Goal: Information Seeking & Learning: Learn about a topic

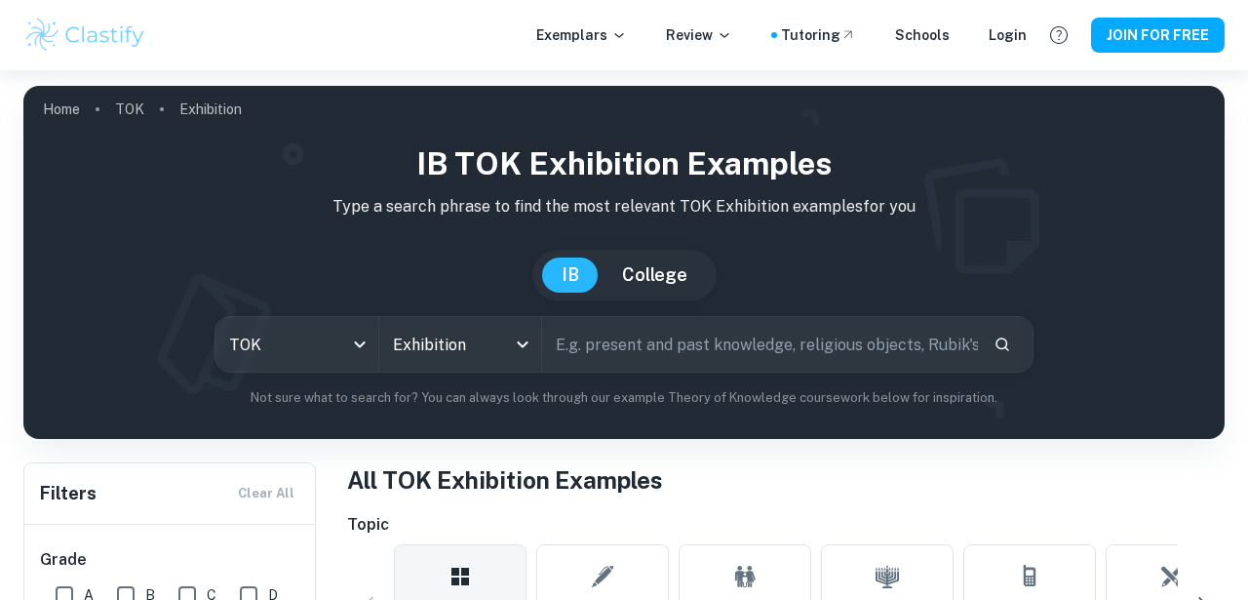
scroll to position [453, 0]
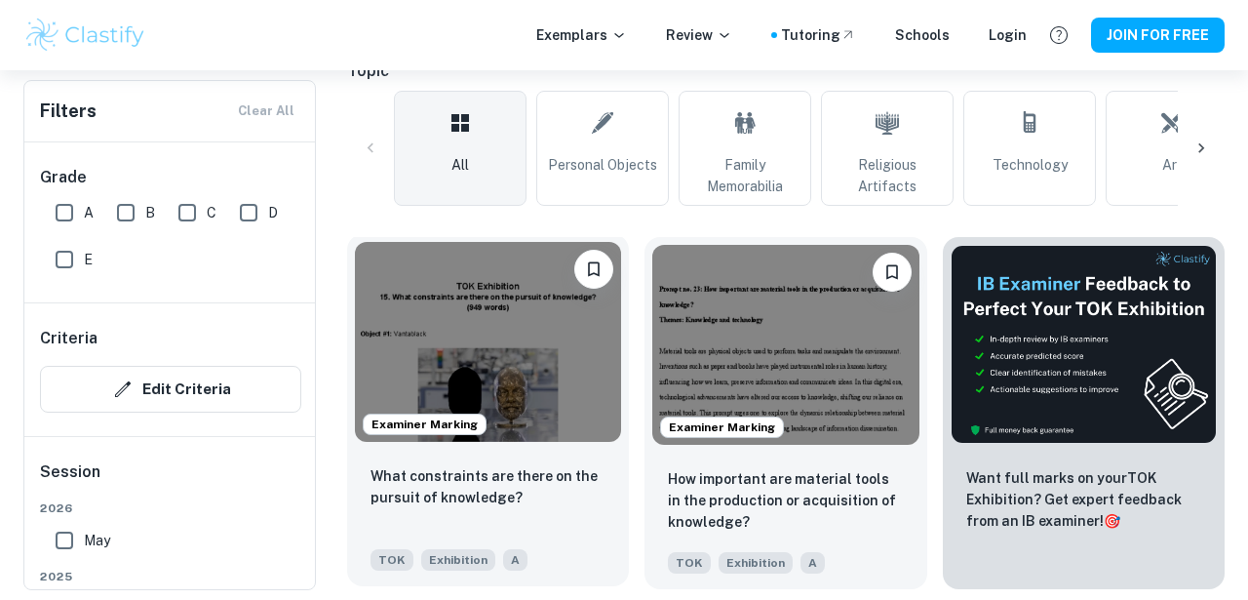
click at [547, 372] on img at bounding box center [488, 342] width 266 height 200
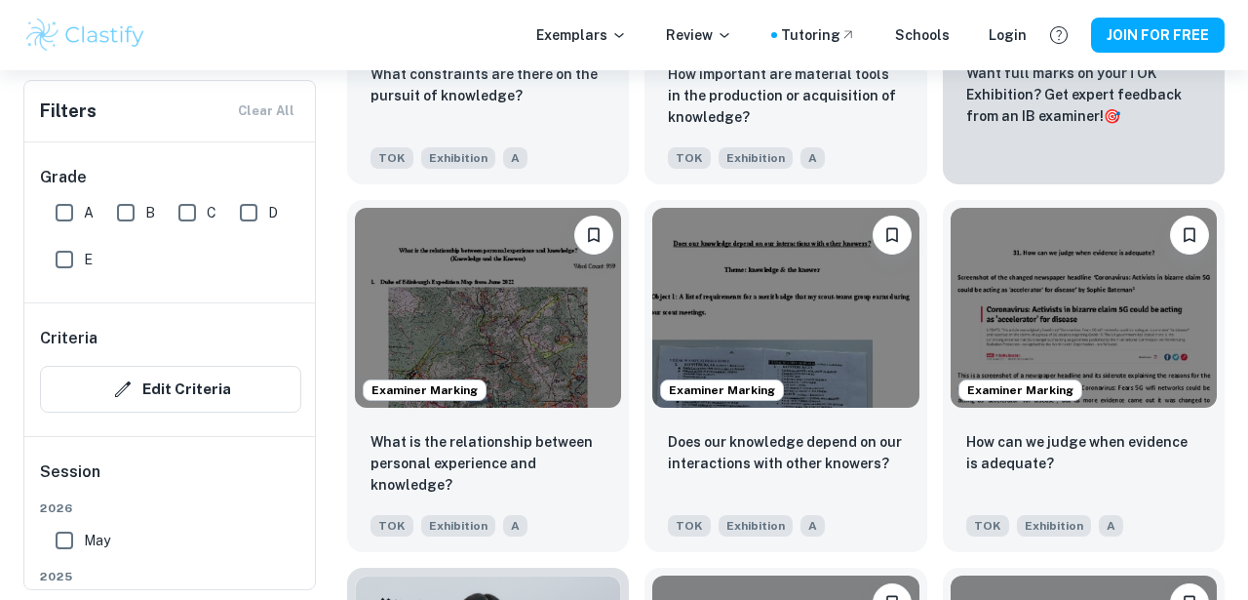
scroll to position [872, 0]
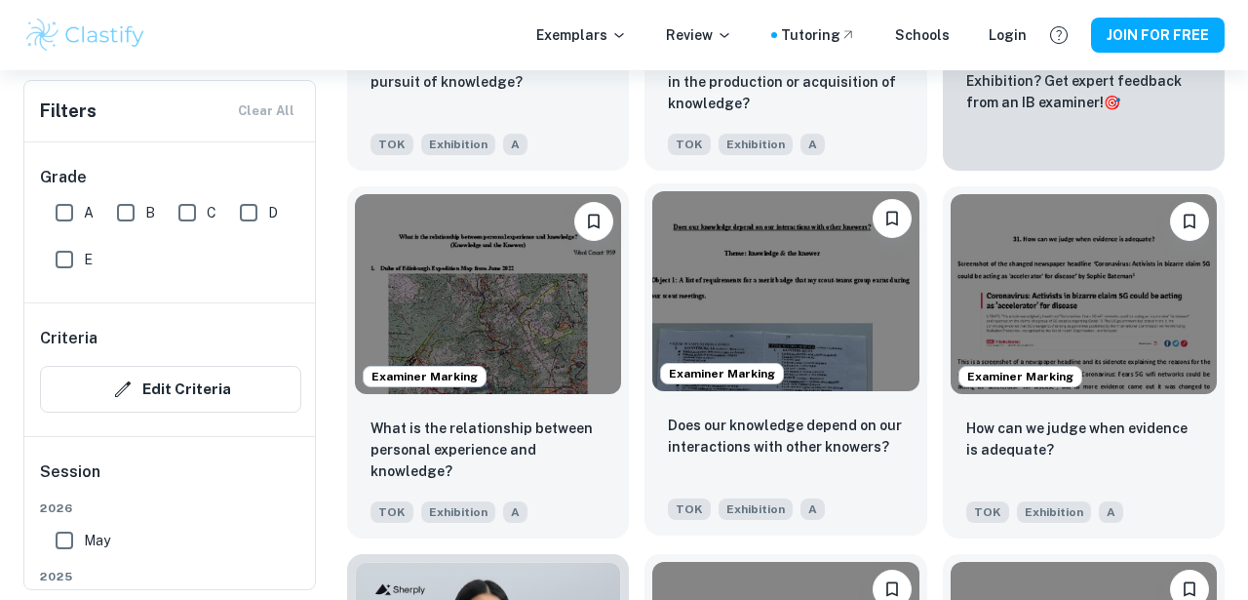
click at [754, 282] on img at bounding box center [785, 291] width 266 height 200
click at [789, 312] on img at bounding box center [785, 291] width 266 height 200
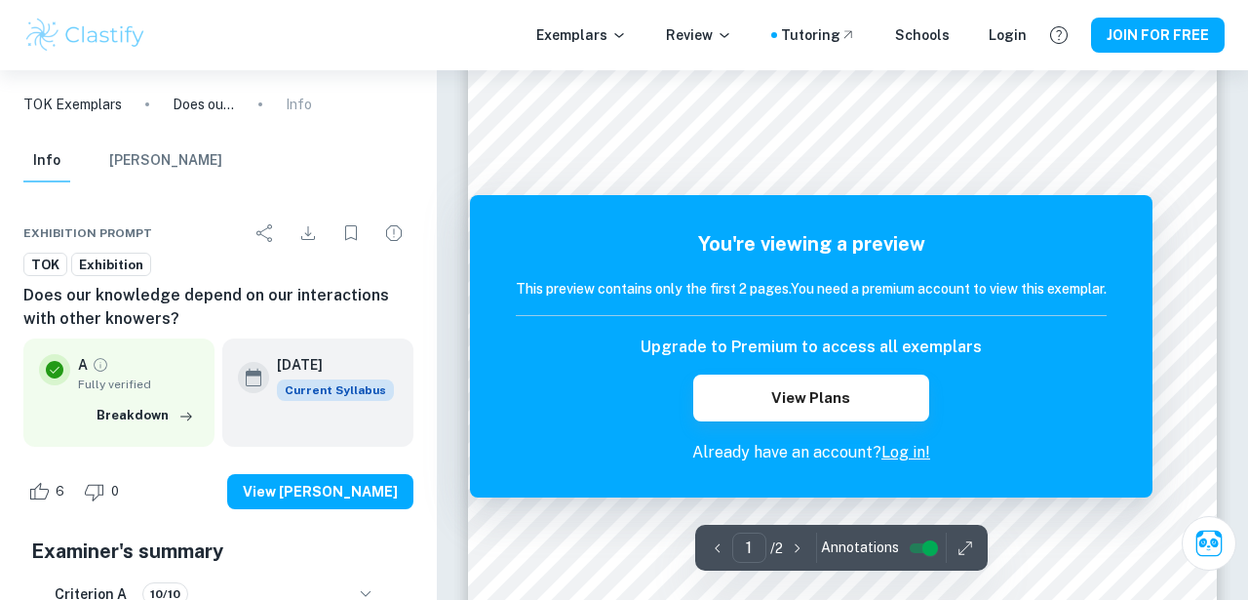
scroll to position [309, 0]
click at [1030, 537] on div at bounding box center [825, 510] width 572 height 55
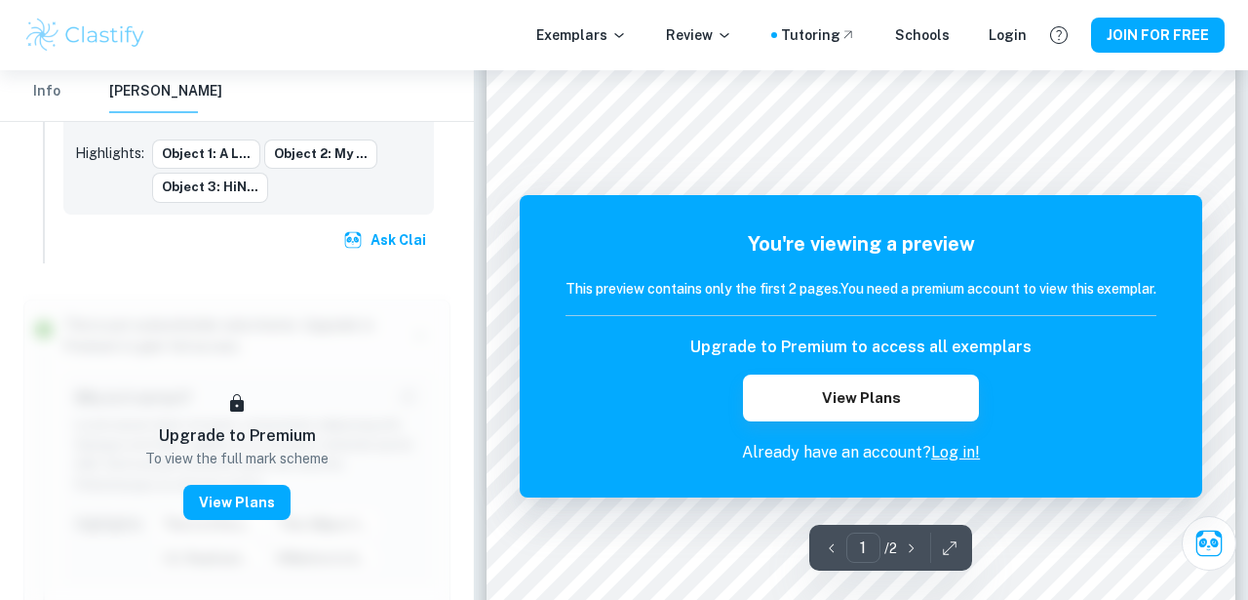
scroll to position [113, 0]
